Goal: Navigation & Orientation: Find specific page/section

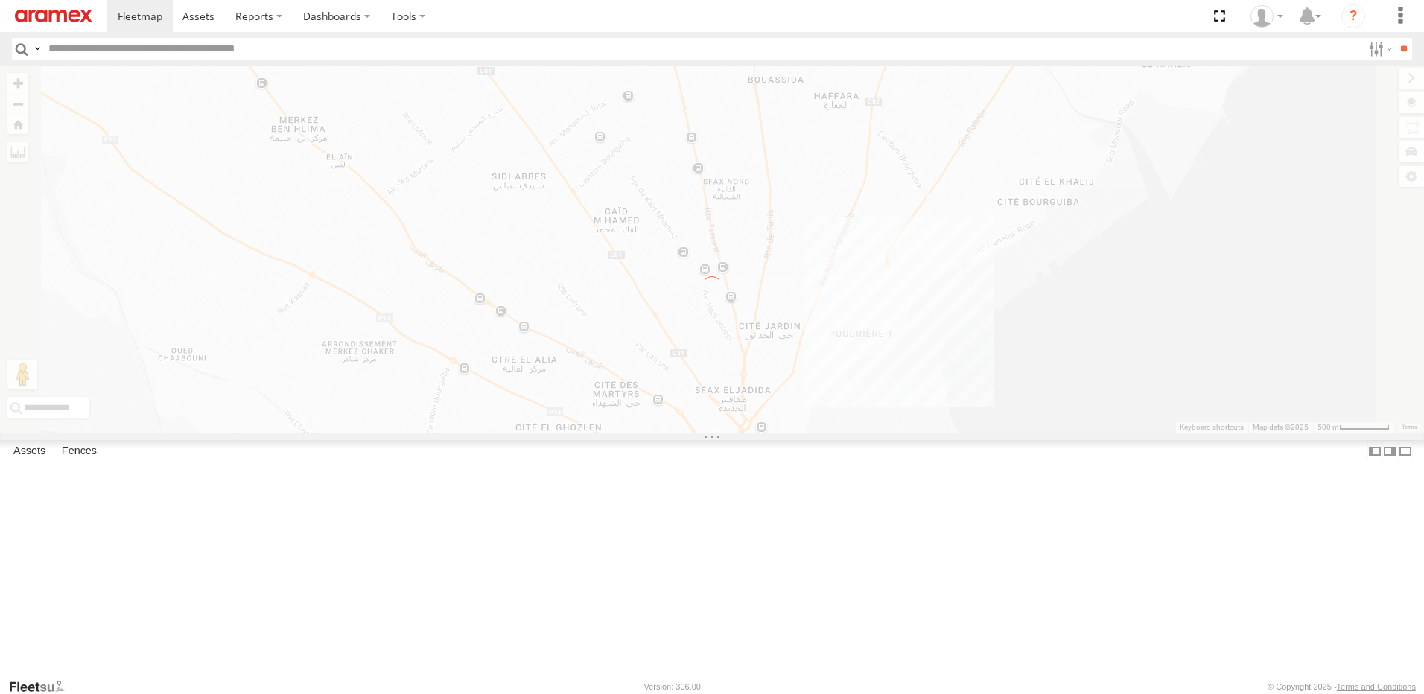
click at [0, 0] on label "×" at bounding box center [0, 0] width 0 height 0
click at [60, 0] on link at bounding box center [53, 16] width 107 height 32
click at [58, 3] on link at bounding box center [53, 16] width 107 height 32
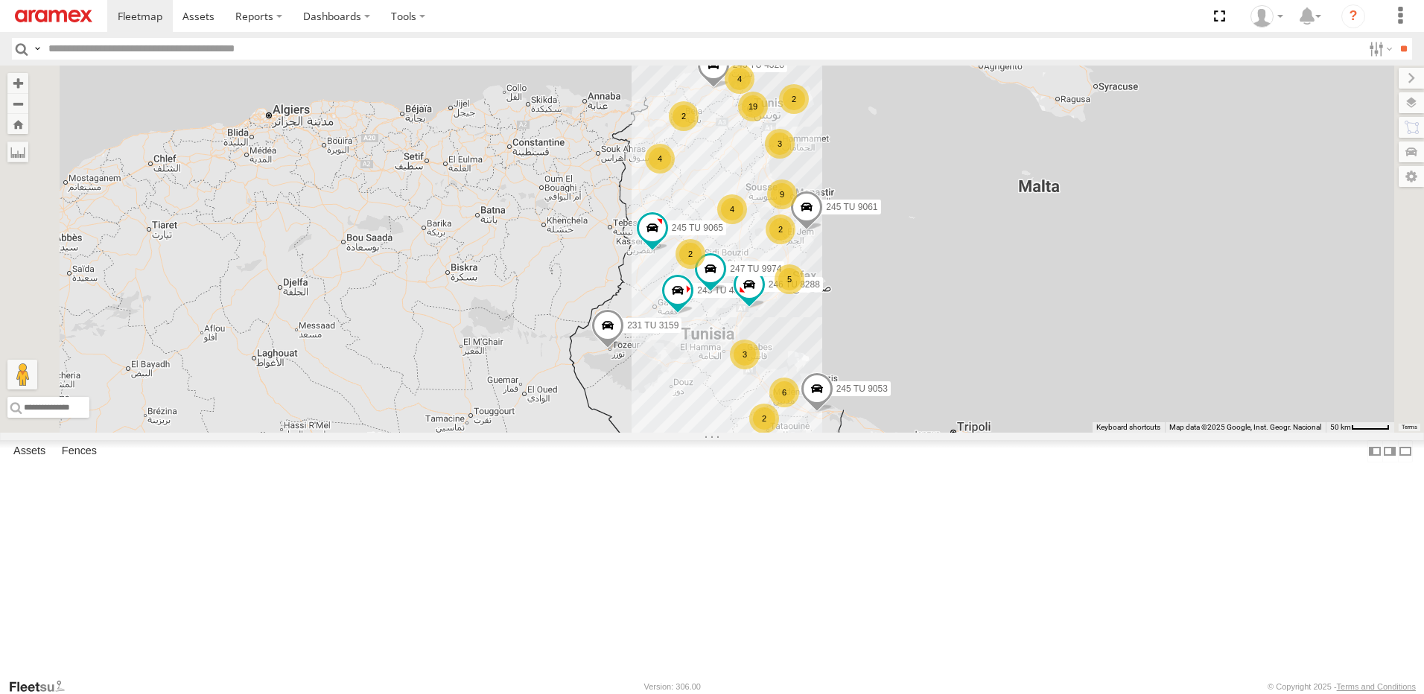
click at [804, 294] on div "5" at bounding box center [790, 279] width 30 height 30
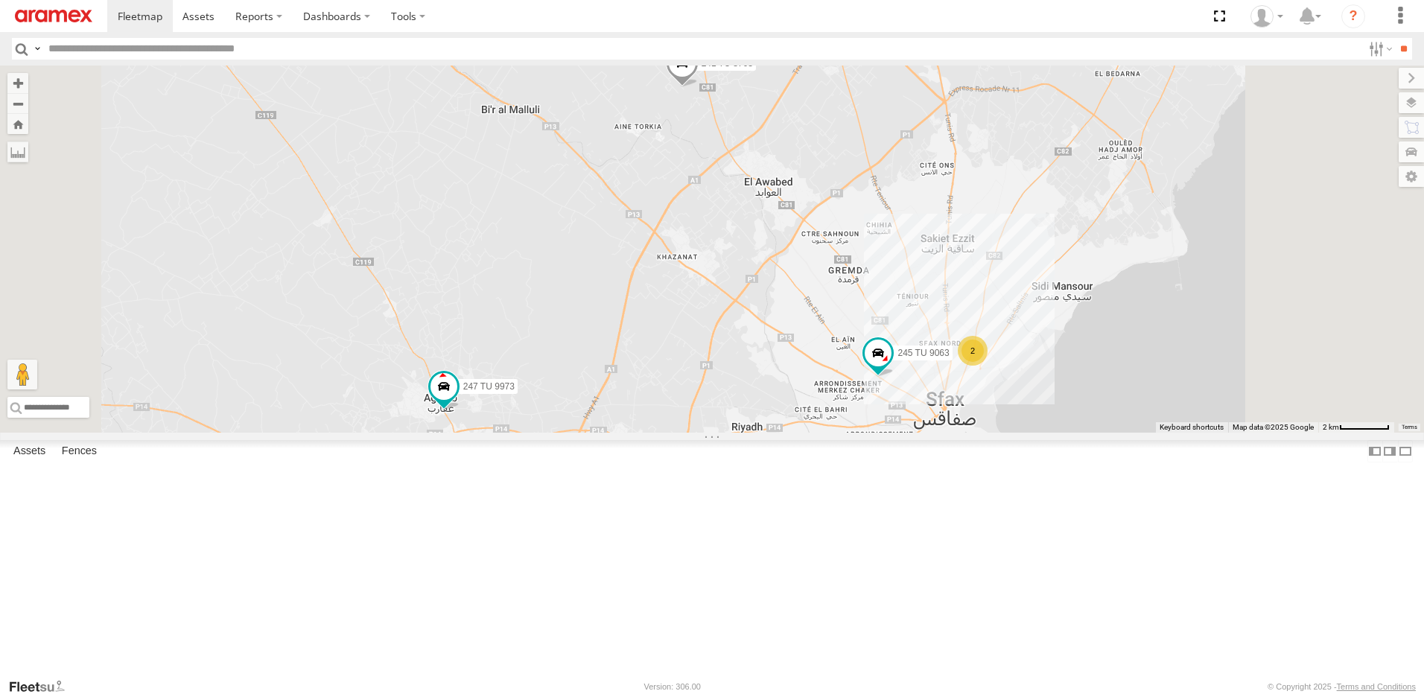
click at [988, 366] on div "2" at bounding box center [973, 351] width 30 height 30
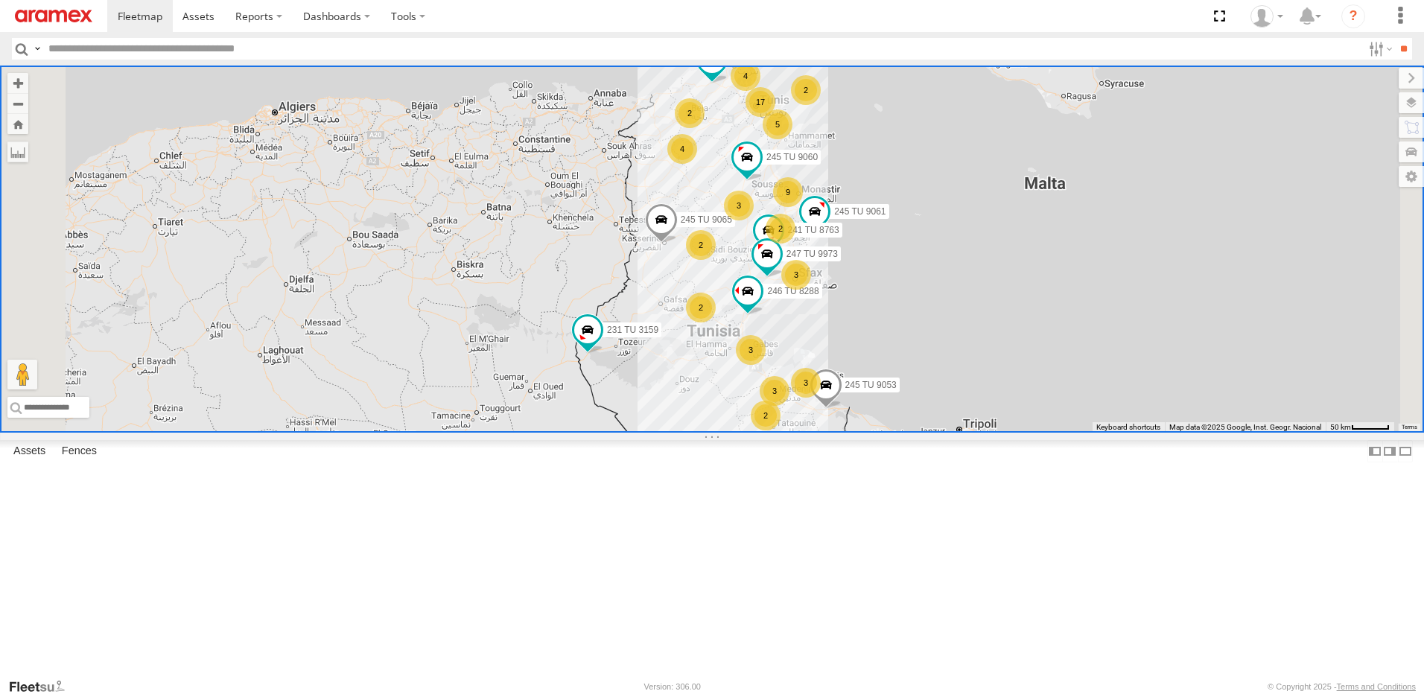
click at [811, 290] on div "3" at bounding box center [796, 275] width 30 height 30
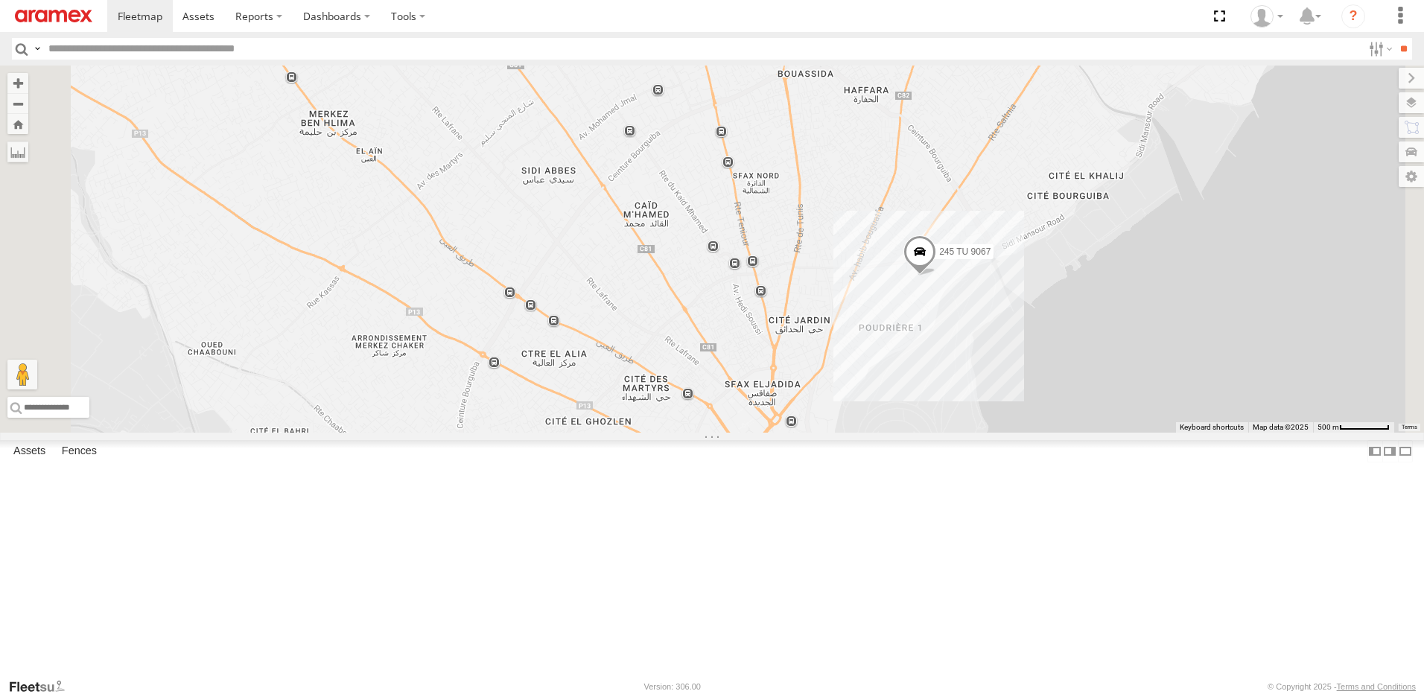
click at [479, 488] on span at bounding box center [462, 468] width 33 height 40
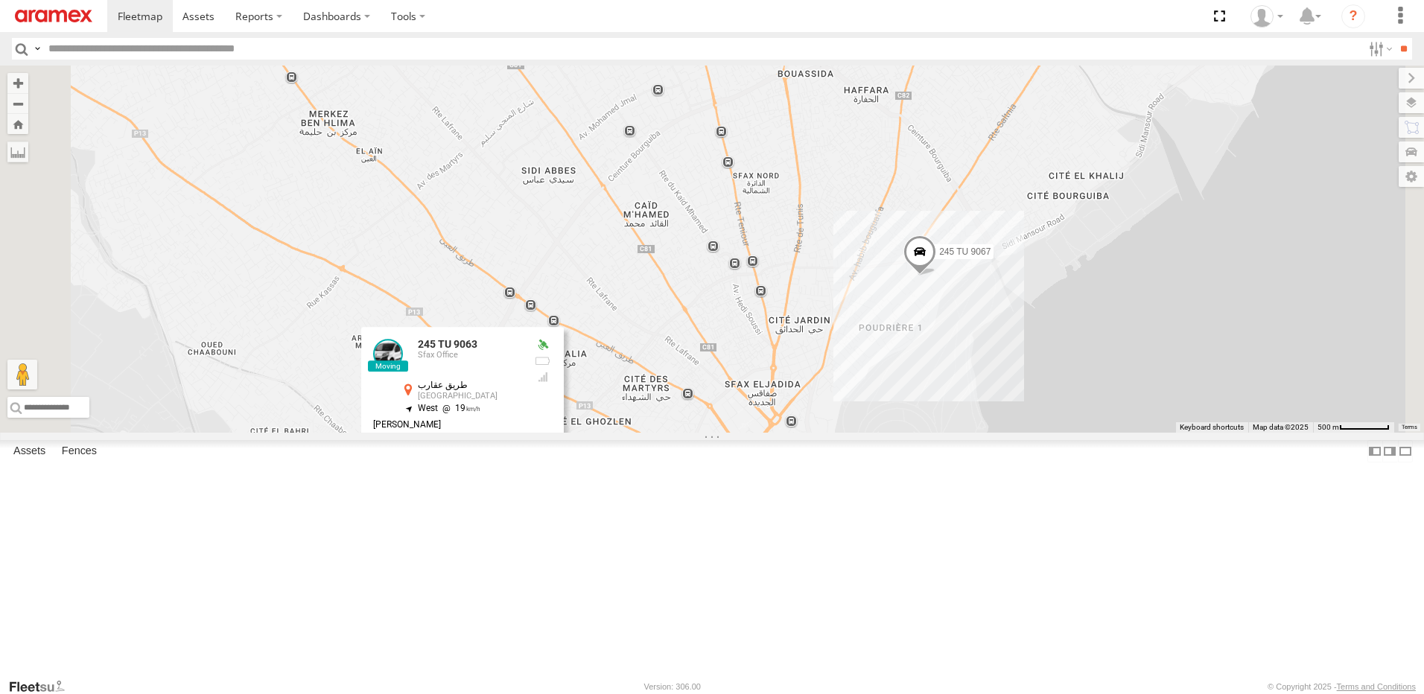
click at [698, 433] on div "231 TU 3159 246 TU 8288 245 TU 9053 245 TU 9061 245 TU 9065 241 TU 8763 245 TU …" at bounding box center [712, 249] width 1424 height 367
